Goal: Navigation & Orientation: Go to known website

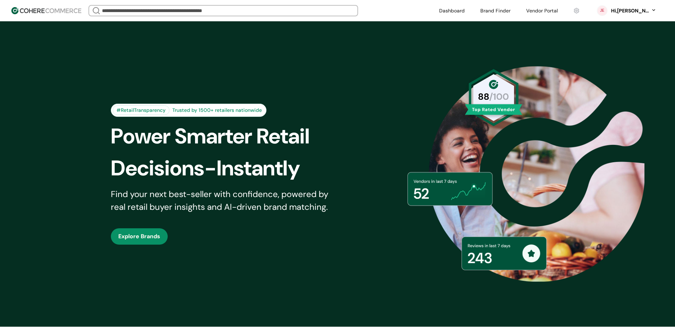
drag, startPoint x: 566, startPoint y: 11, endPoint x: 356, endPoint y: 322, distance: 375.2
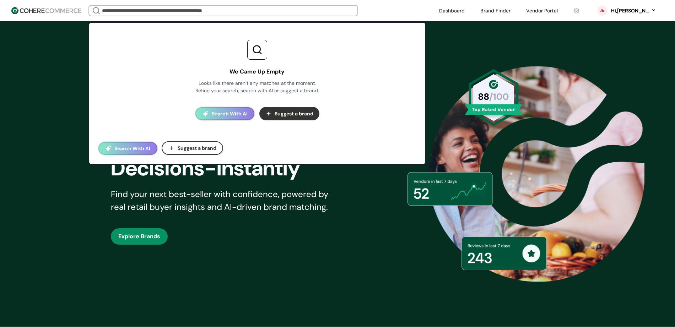
click at [346, 7] on input "search" at bounding box center [224, 11] width 246 height 10
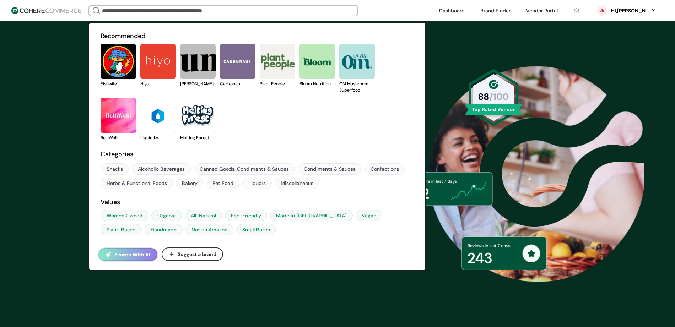
click at [101, 87] on link at bounding box center [101, 87] width 0 height 0
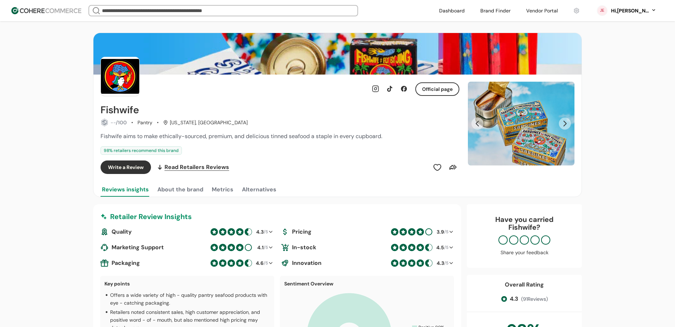
click at [551, 9] on link at bounding box center [542, 10] width 40 height 11
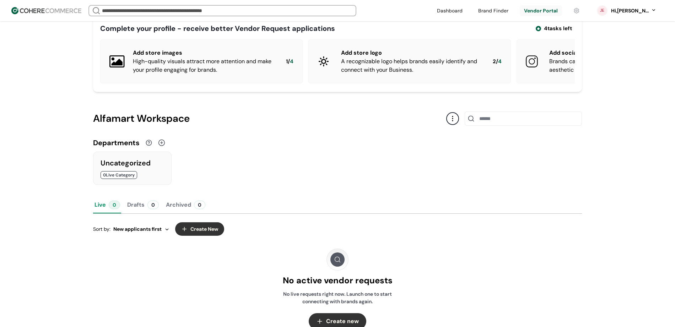
scroll to position [80, 0]
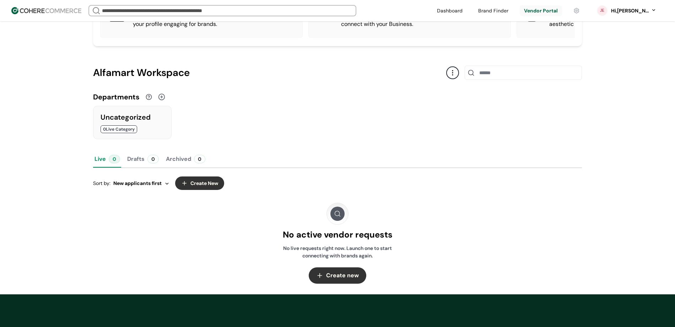
click at [160, 167] on div "Live 0 Drafts 0 Archived 0" at bounding box center [337, 159] width 489 height 17
click at [154, 164] on div "0" at bounding box center [153, 159] width 11 height 9
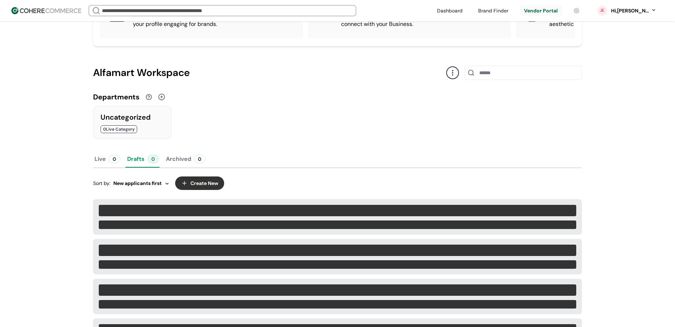
click at [185, 166] on button "Archived 0" at bounding box center [186, 159] width 42 height 17
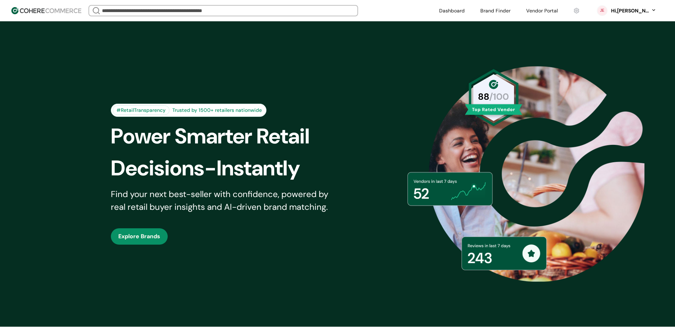
scroll to position [2, 0]
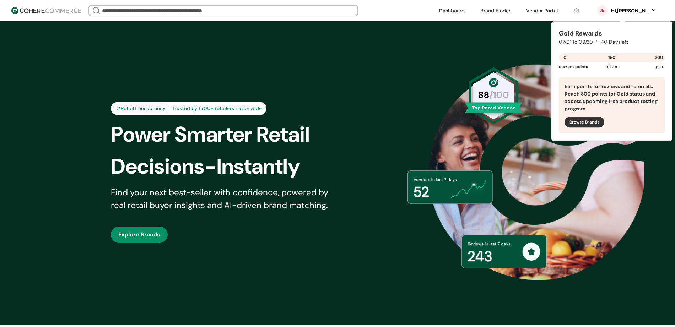
click at [635, 8] on div "Hi, [PERSON_NAME]" at bounding box center [630, 10] width 39 height 7
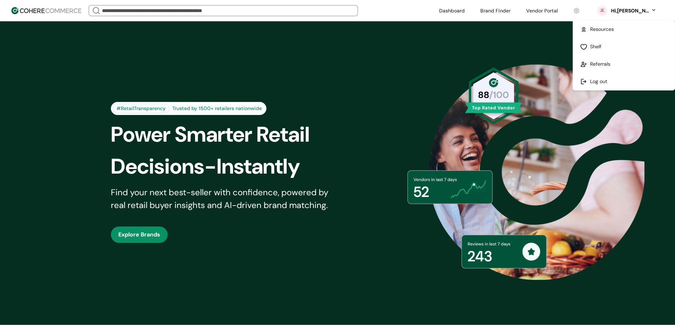
click at [635, 8] on div "Hi, Jean" at bounding box center [630, 10] width 39 height 7
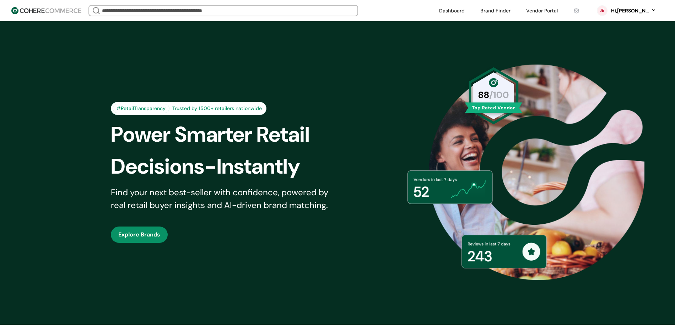
click at [635, 8] on div "Hi, Jean" at bounding box center [630, 10] width 39 height 7
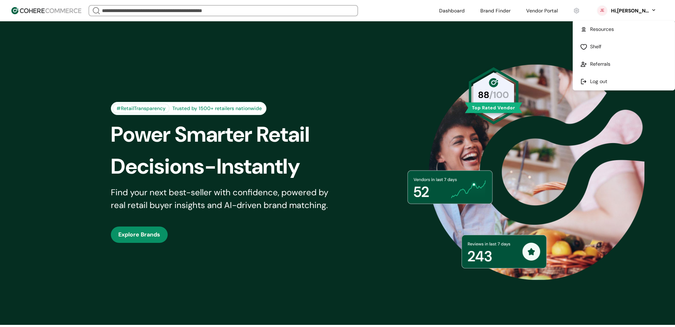
click at [602, 83] on link at bounding box center [624, 81] width 102 height 17
